Goal: Transaction & Acquisition: Purchase product/service

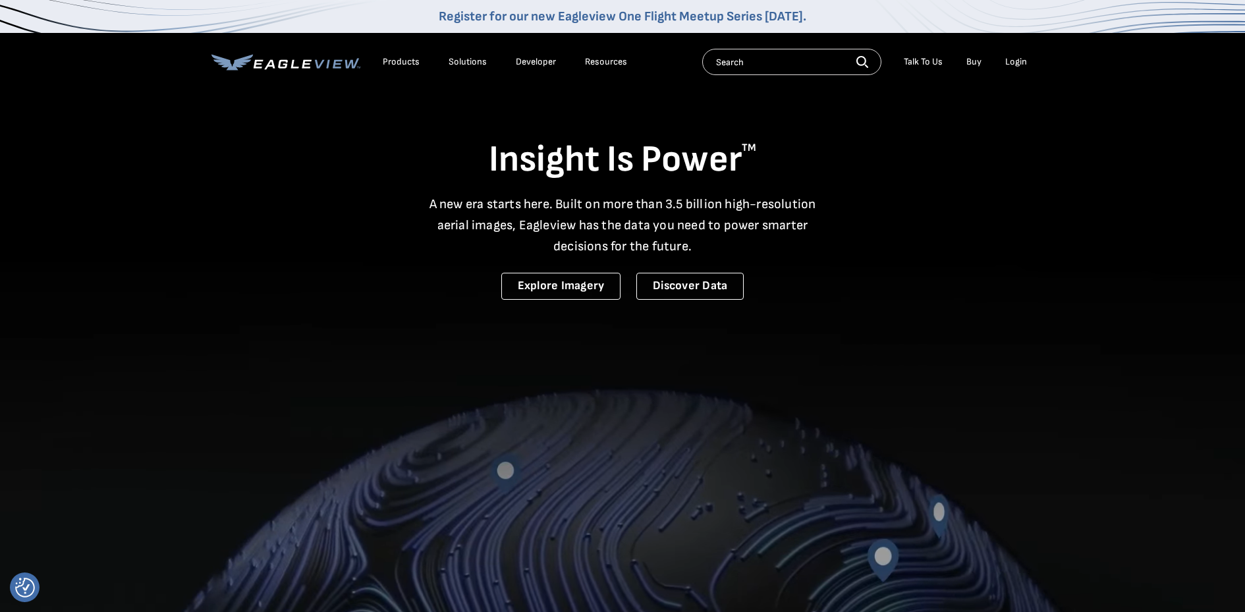
click at [999, 59] on li "Login" at bounding box center [1016, 62] width 35 height 20
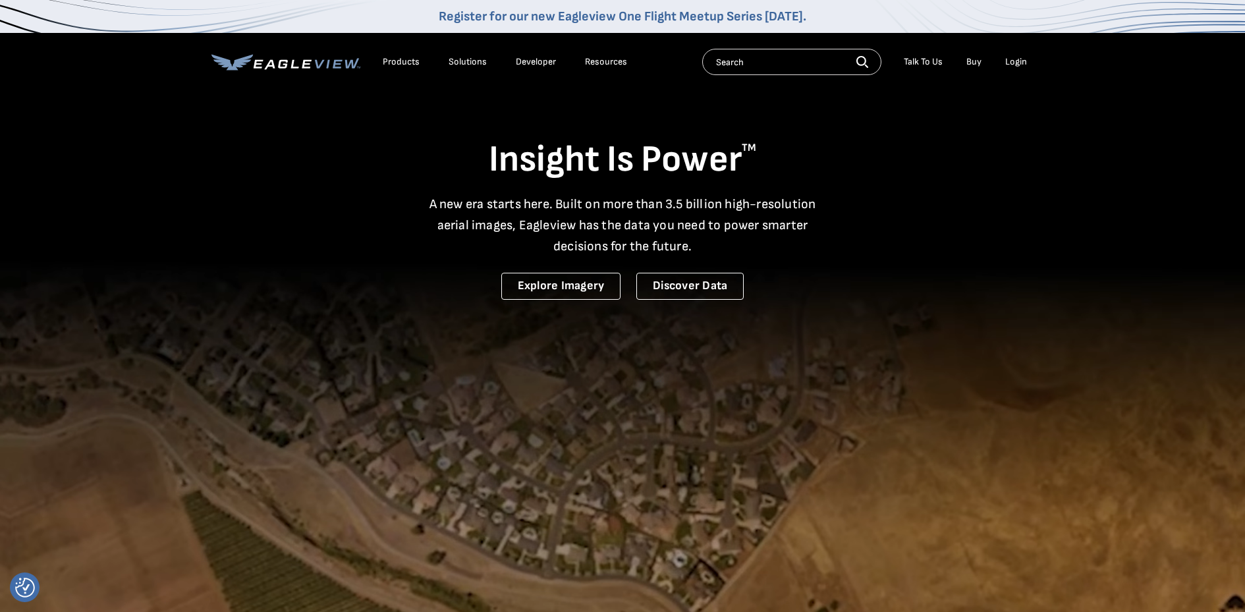
click at [1013, 59] on div "Login" at bounding box center [1016, 62] width 22 height 12
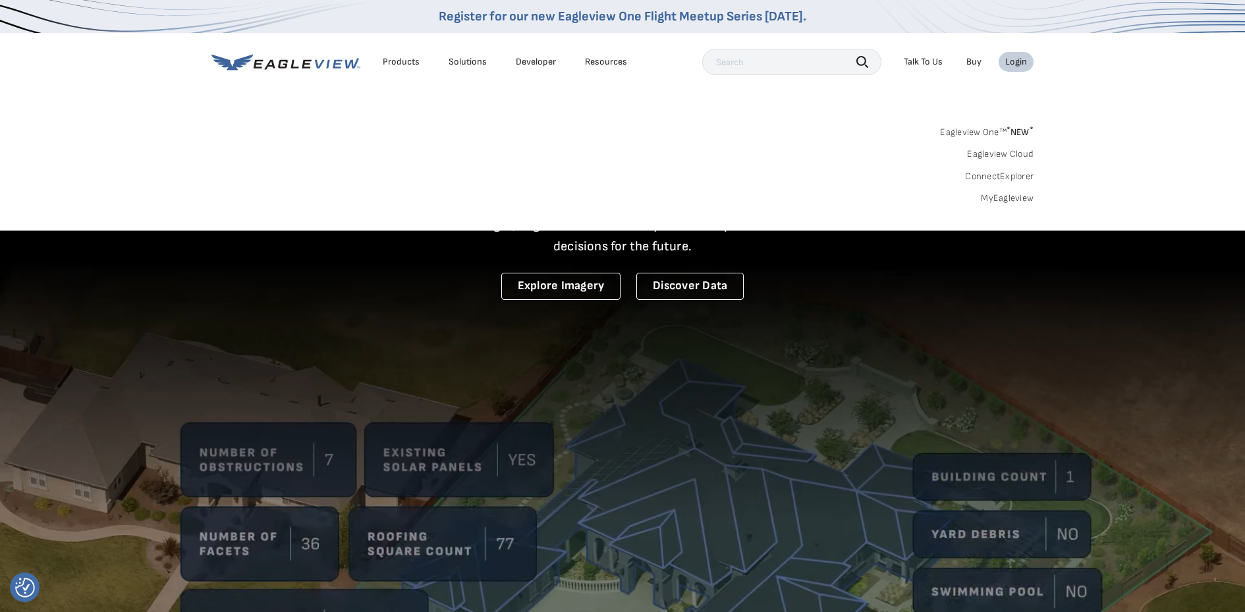
click at [1003, 198] on link "MyEagleview" at bounding box center [1007, 198] width 53 height 12
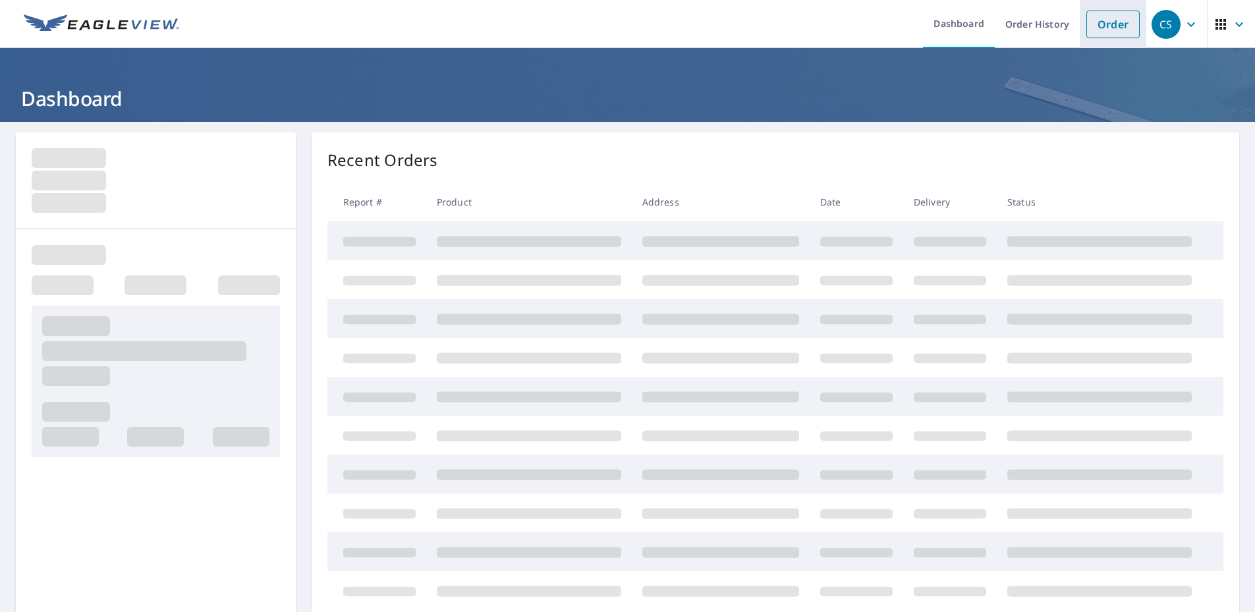
click at [1098, 27] on link "Order" at bounding box center [1112, 25] width 53 height 28
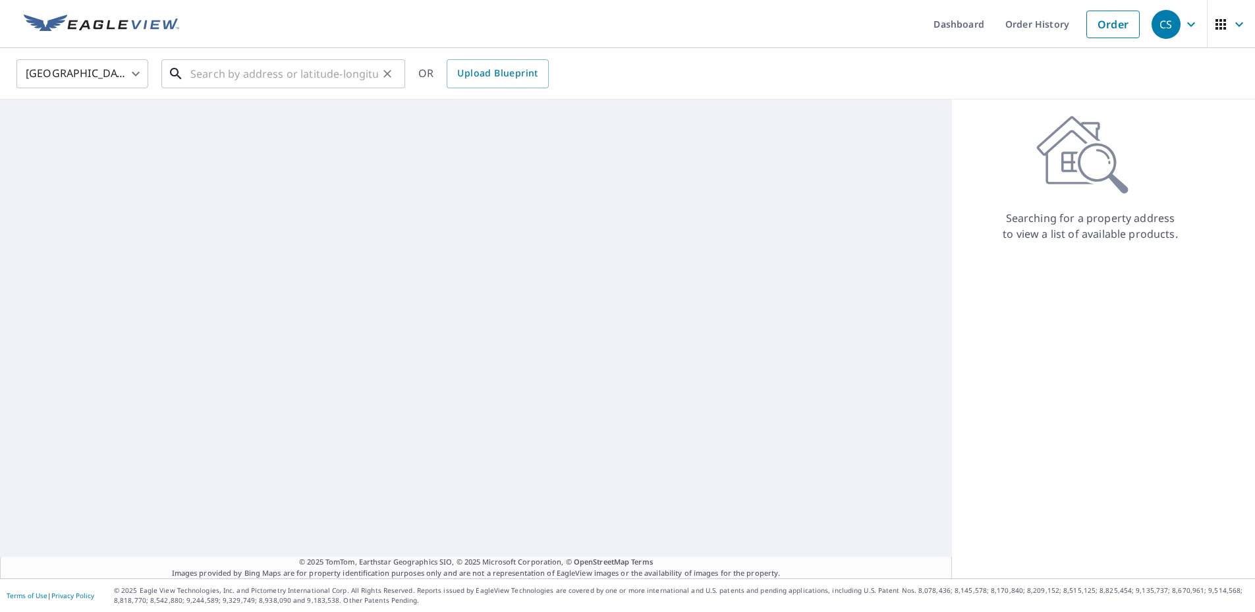
click at [299, 83] on input "text" at bounding box center [284, 73] width 188 height 37
paste input "1955 Young St, Honolulu, HI, 96826"
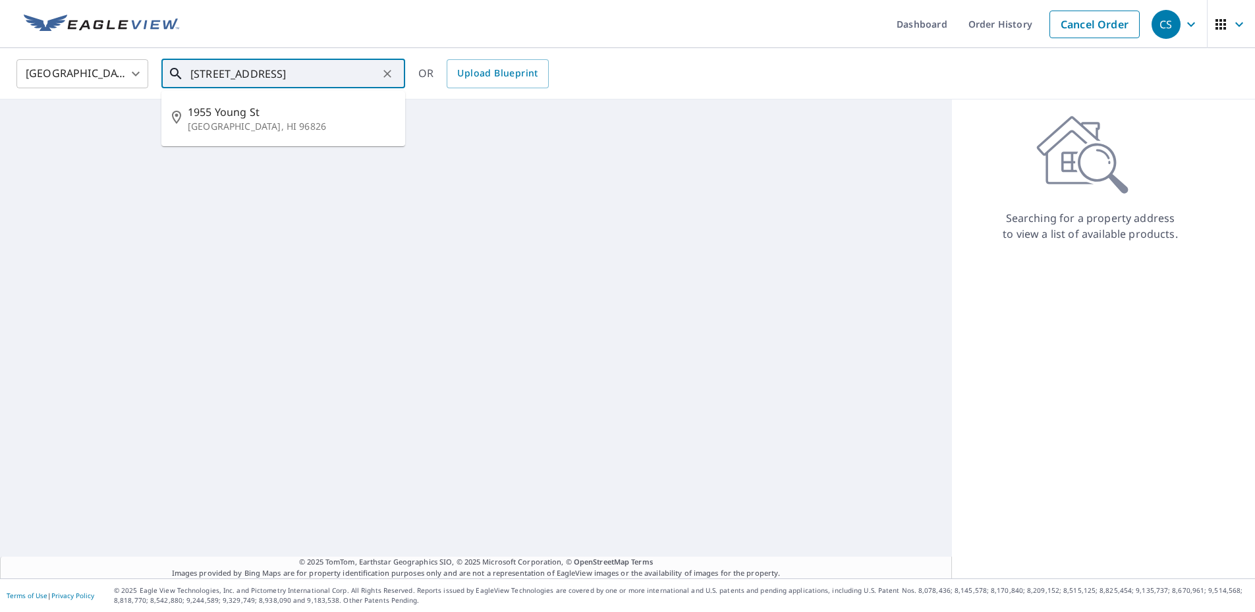
type input "1955 Young St, Honolulu, HI, 96826"
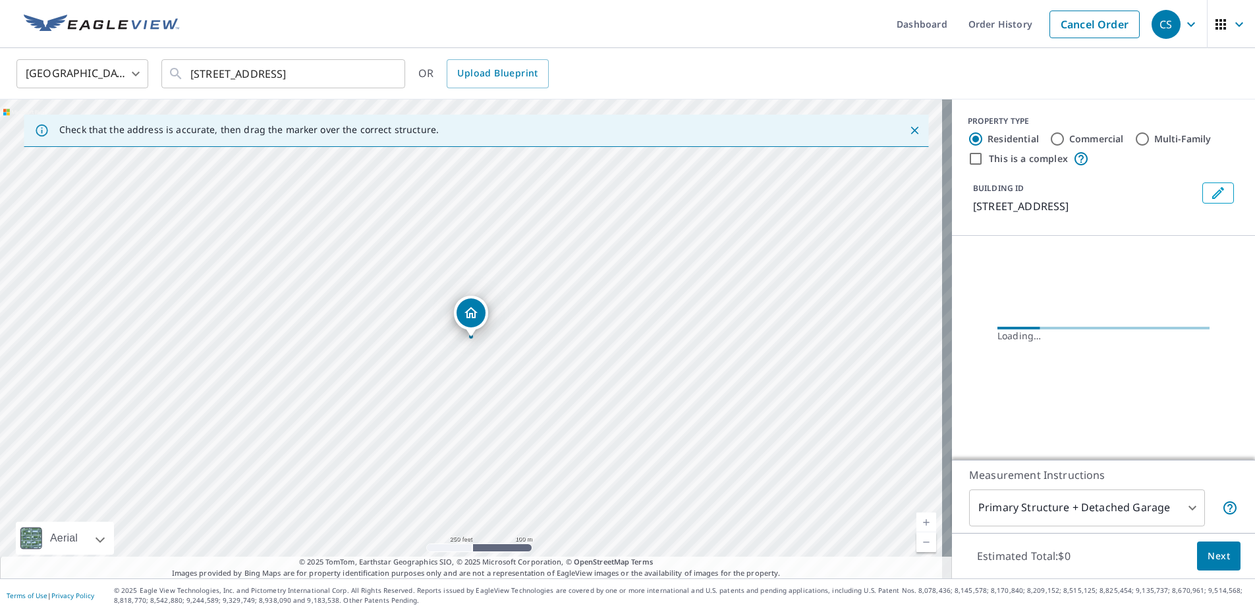
click at [1089, 139] on label "Commercial" at bounding box center [1096, 138] width 55 height 13
click at [1065, 139] on input "Commercial" at bounding box center [1057, 139] width 16 height 16
radio input "true"
type input "4"
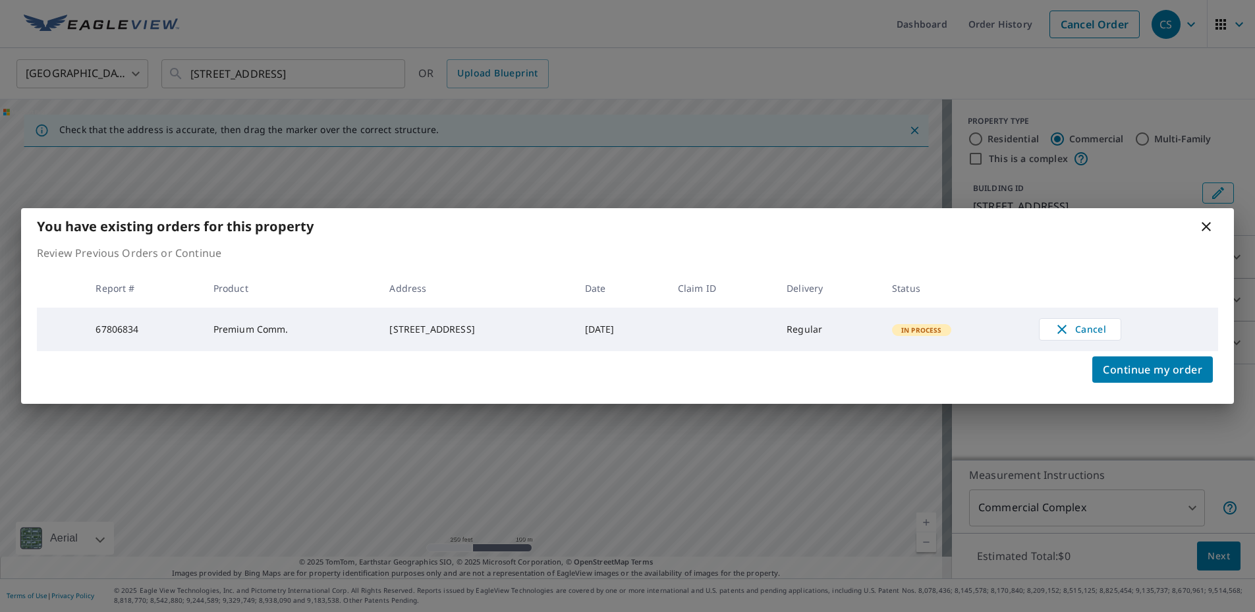
click at [1209, 222] on icon at bounding box center [1205, 226] width 9 height 9
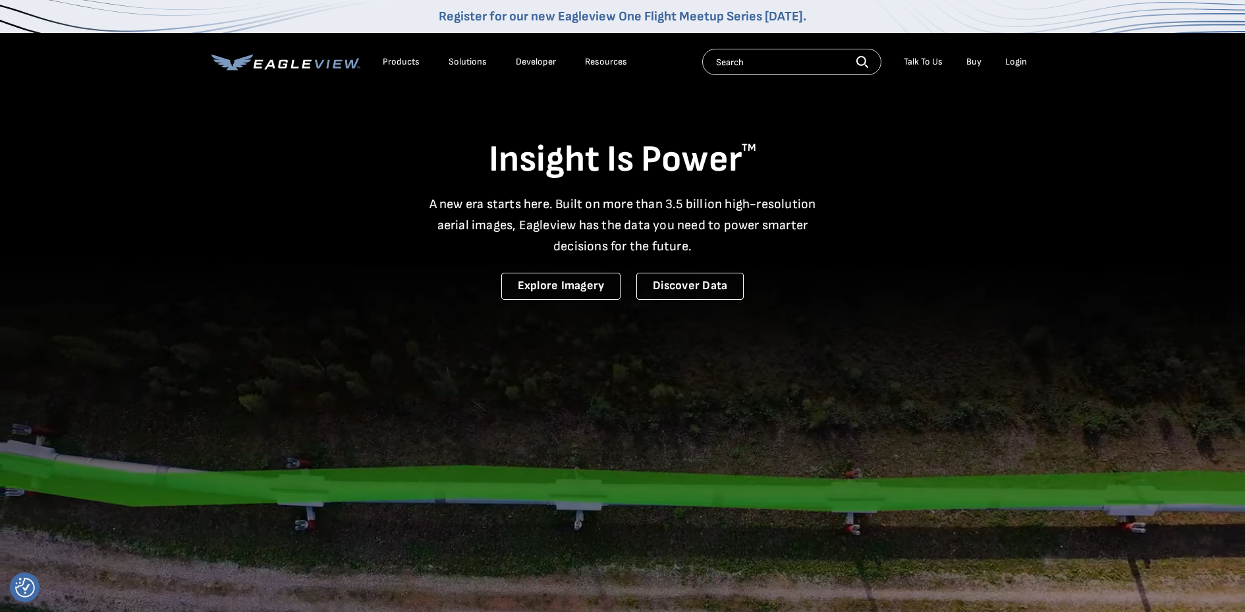
click at [1018, 63] on div "Login" at bounding box center [1016, 62] width 22 height 12
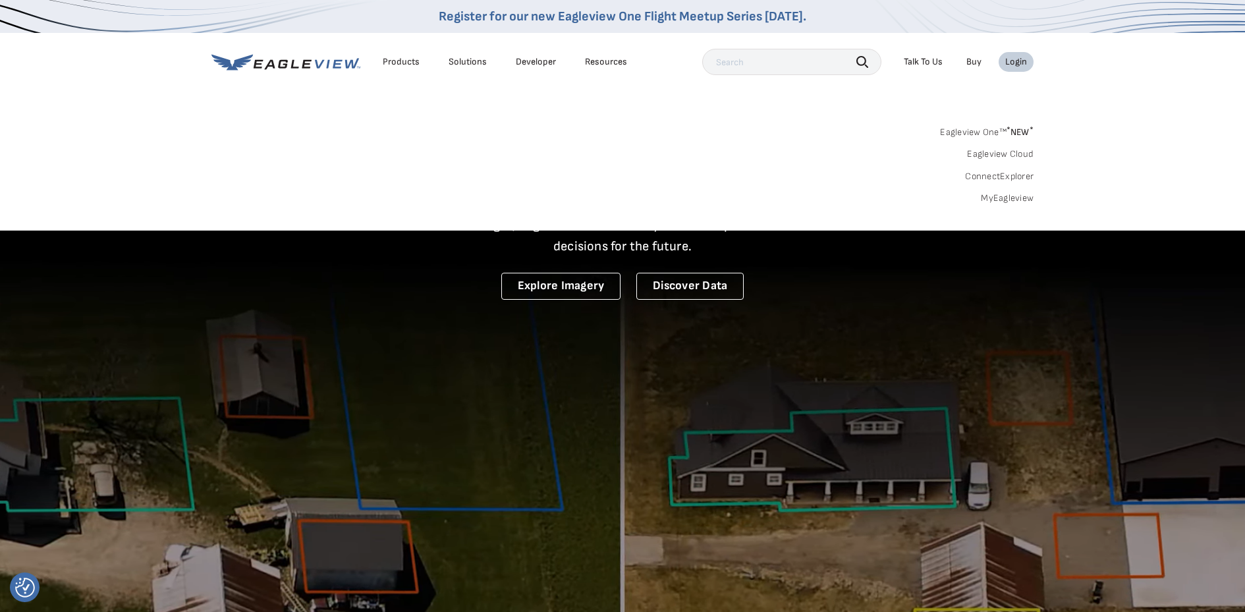
click at [1002, 196] on link "MyEagleview" at bounding box center [1007, 198] width 53 height 12
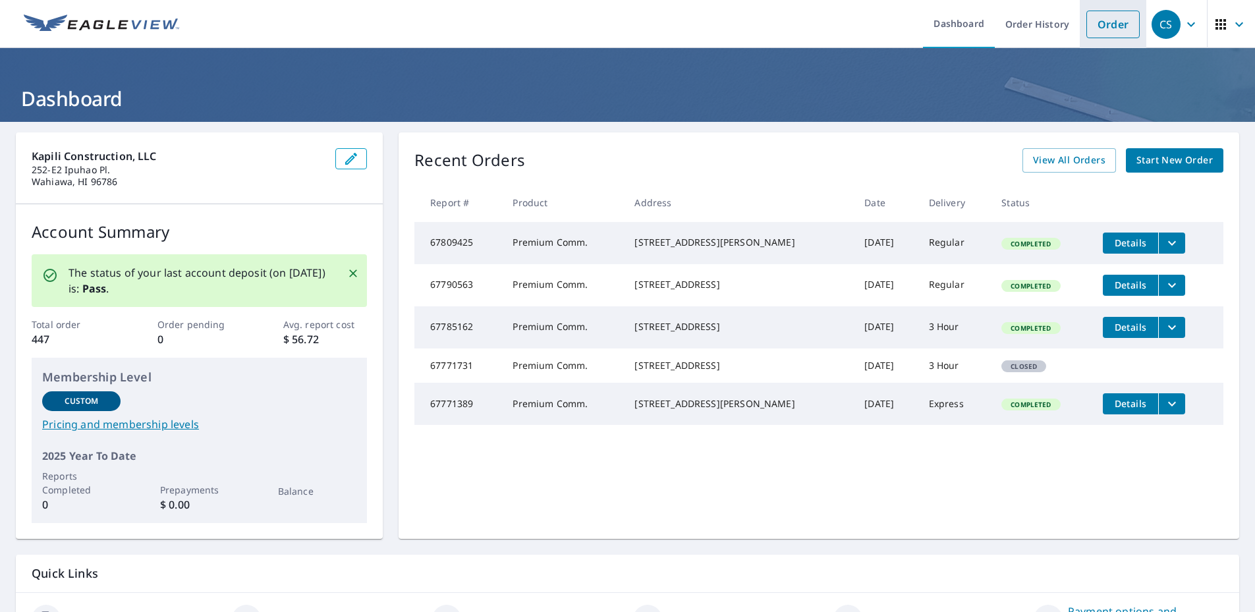
click at [1105, 25] on link "Order" at bounding box center [1112, 25] width 53 height 28
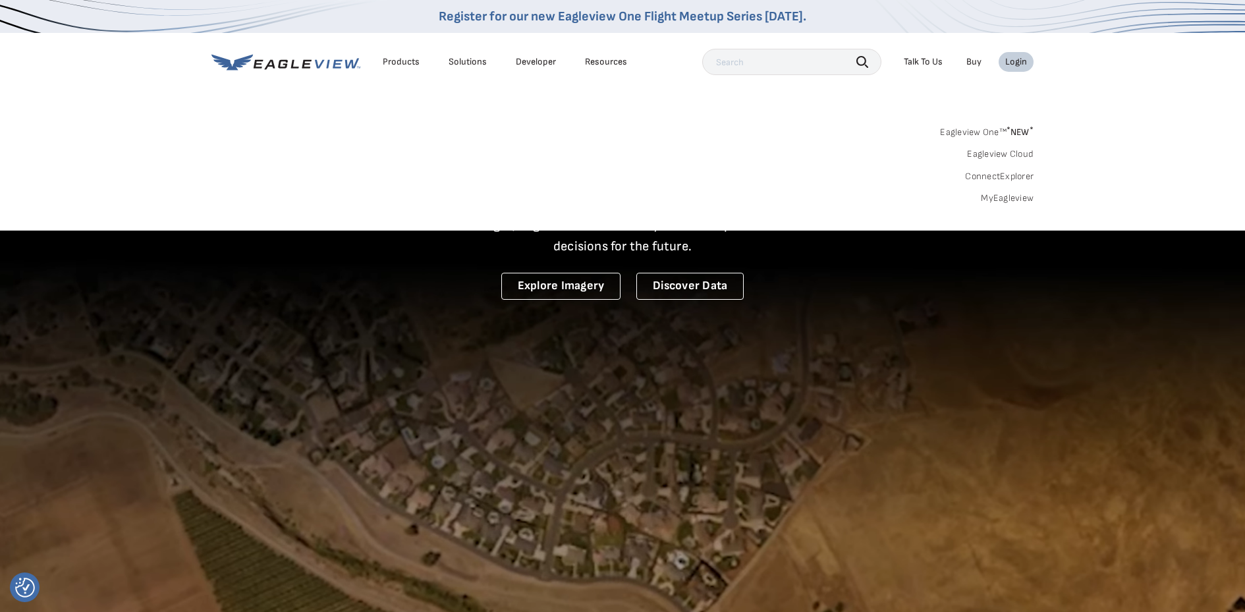
click at [993, 175] on link "ConnectExplorer" at bounding box center [999, 177] width 69 height 12
